Goal: Navigation & Orientation: Find specific page/section

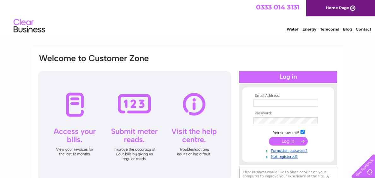
type input "wclerkin@btinternet.com"
click at [283, 142] on input "submit" at bounding box center [288, 141] width 39 height 9
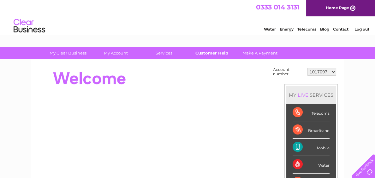
click at [209, 54] on link "Customer Help" at bounding box center [212, 53] width 52 height 12
